Goal: Task Accomplishment & Management: Use online tool/utility

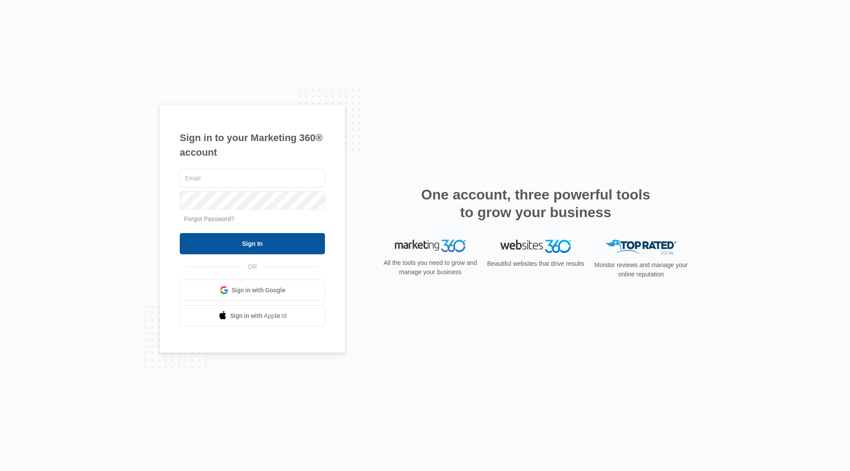
type input "emerycallister@gmail.com"
click at [283, 244] on input "Sign In" at bounding box center [252, 243] width 145 height 21
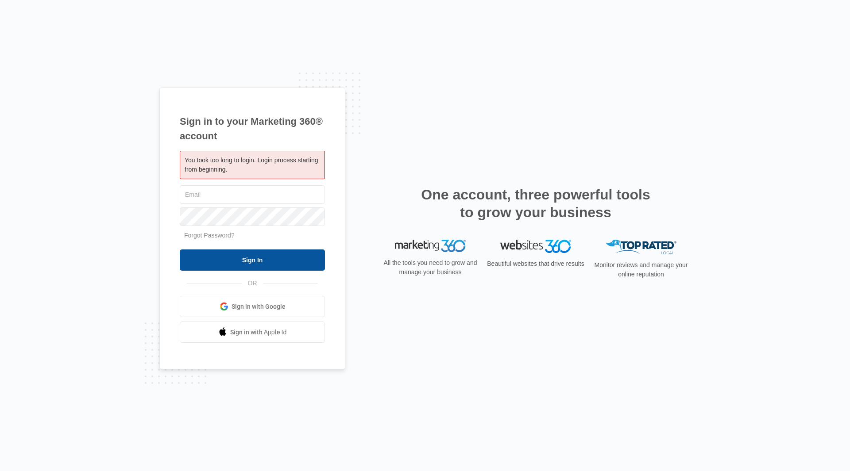
type input "emerycallister@gmail.com"
click at [263, 259] on input "Sign In" at bounding box center [252, 260] width 145 height 21
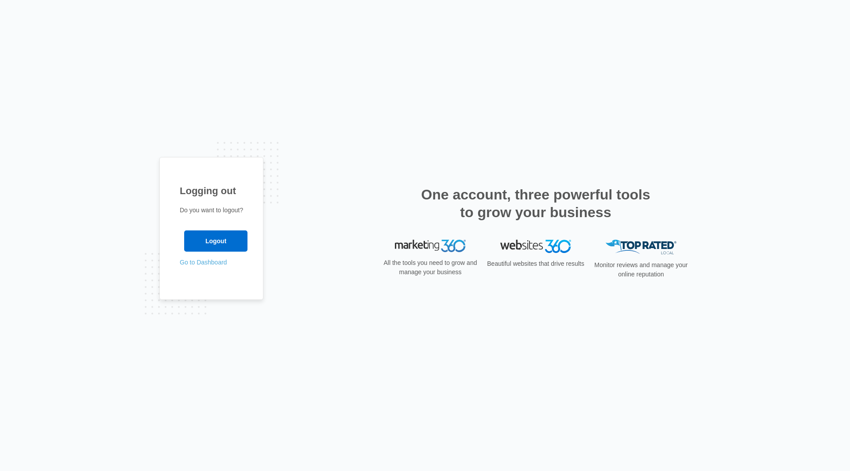
click at [218, 265] on link "Go to Dashboard" at bounding box center [203, 262] width 47 height 7
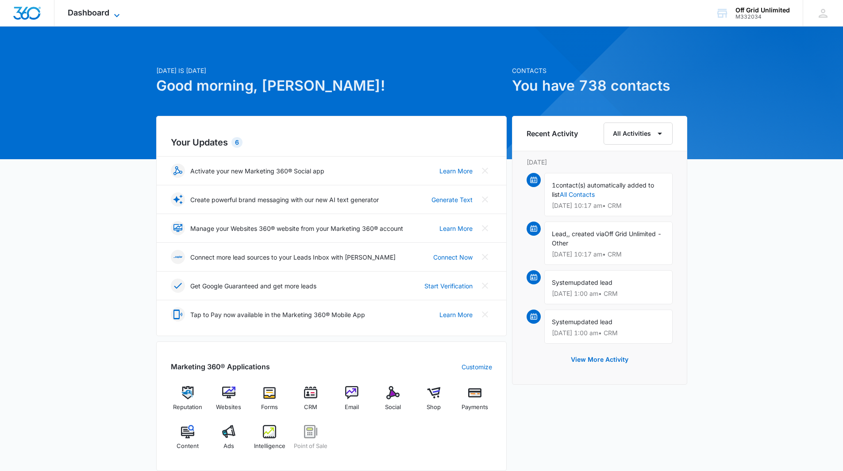
click at [84, 14] on span "Dashboard" at bounding box center [89, 12] width 42 height 9
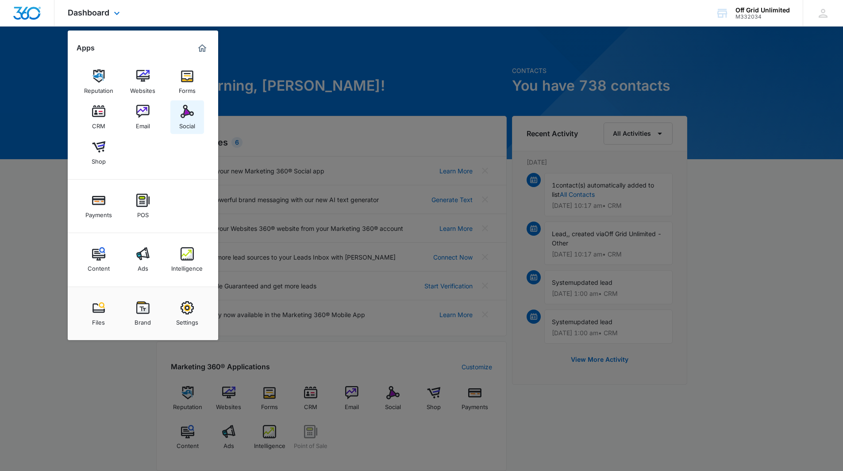
click at [187, 116] on img at bounding box center [187, 111] width 13 height 13
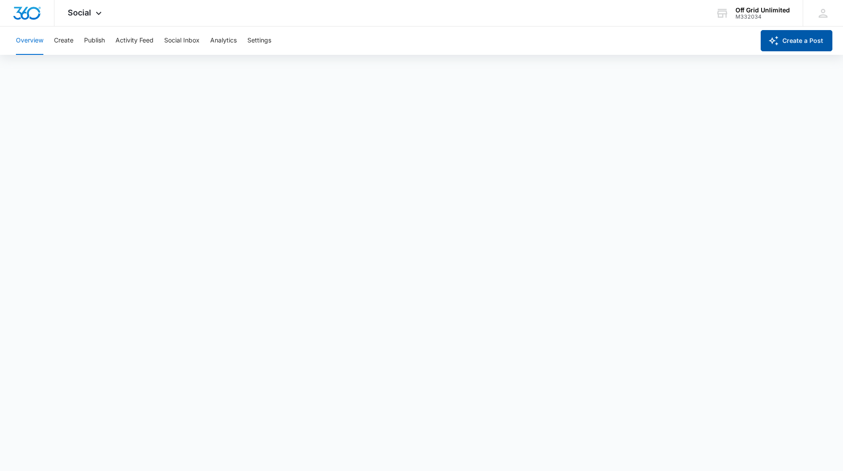
click at [773, 38] on icon "button" at bounding box center [774, 41] width 10 height 10
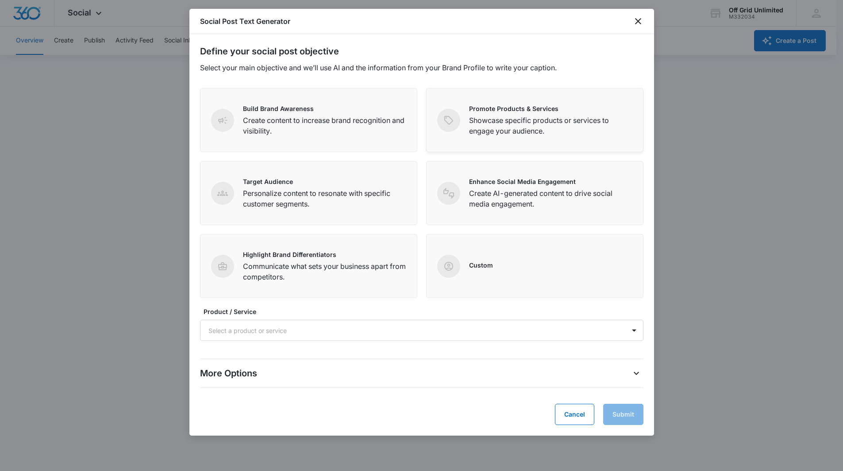
click at [558, 135] on p "Showcase specific products or services to engage your audience." at bounding box center [550, 125] width 163 height 21
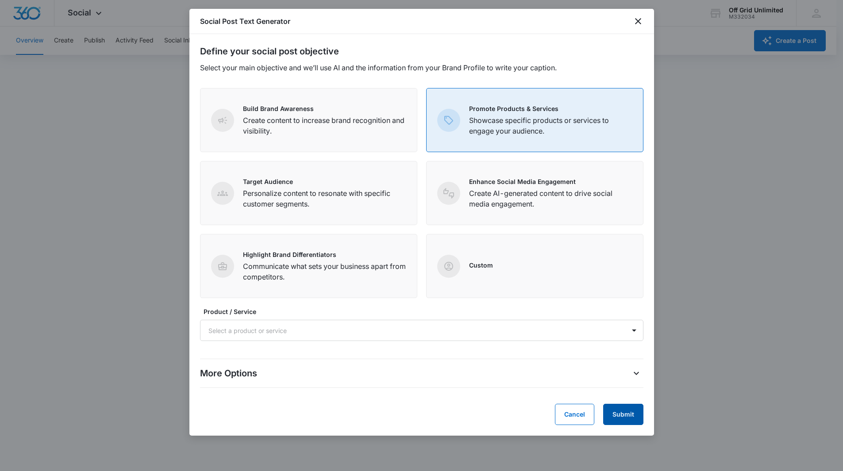
click at [626, 421] on button "Submit" at bounding box center [623, 414] width 40 height 21
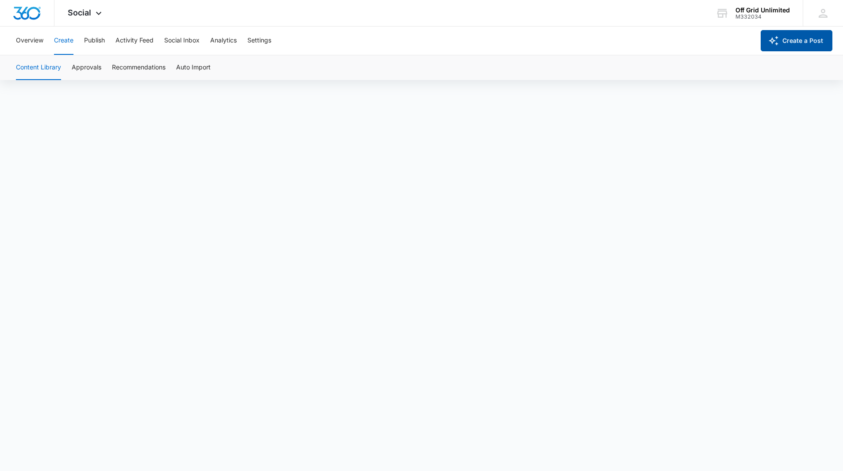
click at [772, 41] on icon "button" at bounding box center [773, 40] width 11 height 11
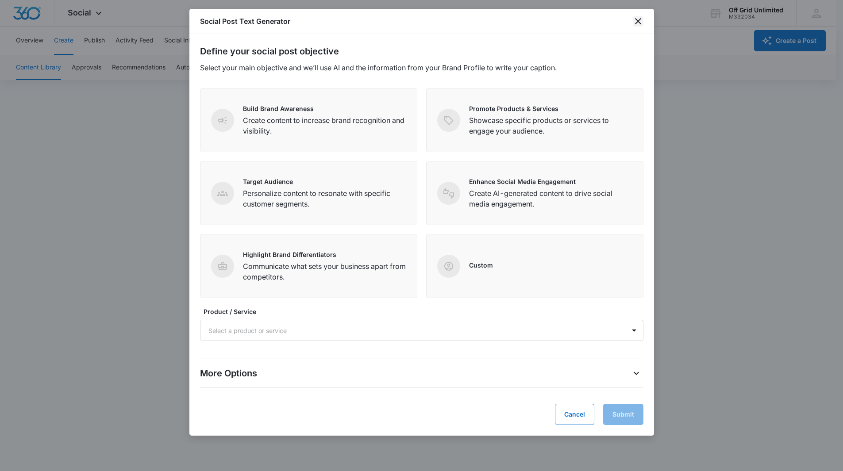
click at [639, 23] on icon "close" at bounding box center [638, 21] width 11 height 11
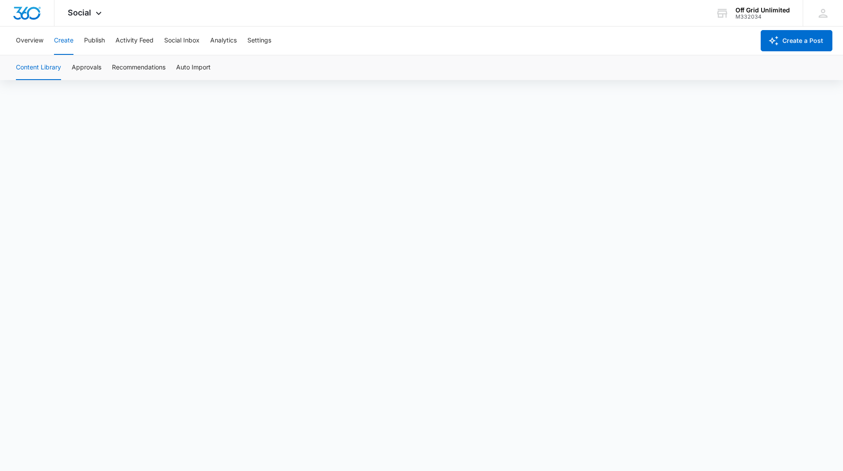
scroll to position [6, 0]
